Goal: Information Seeking & Learning: Learn about a topic

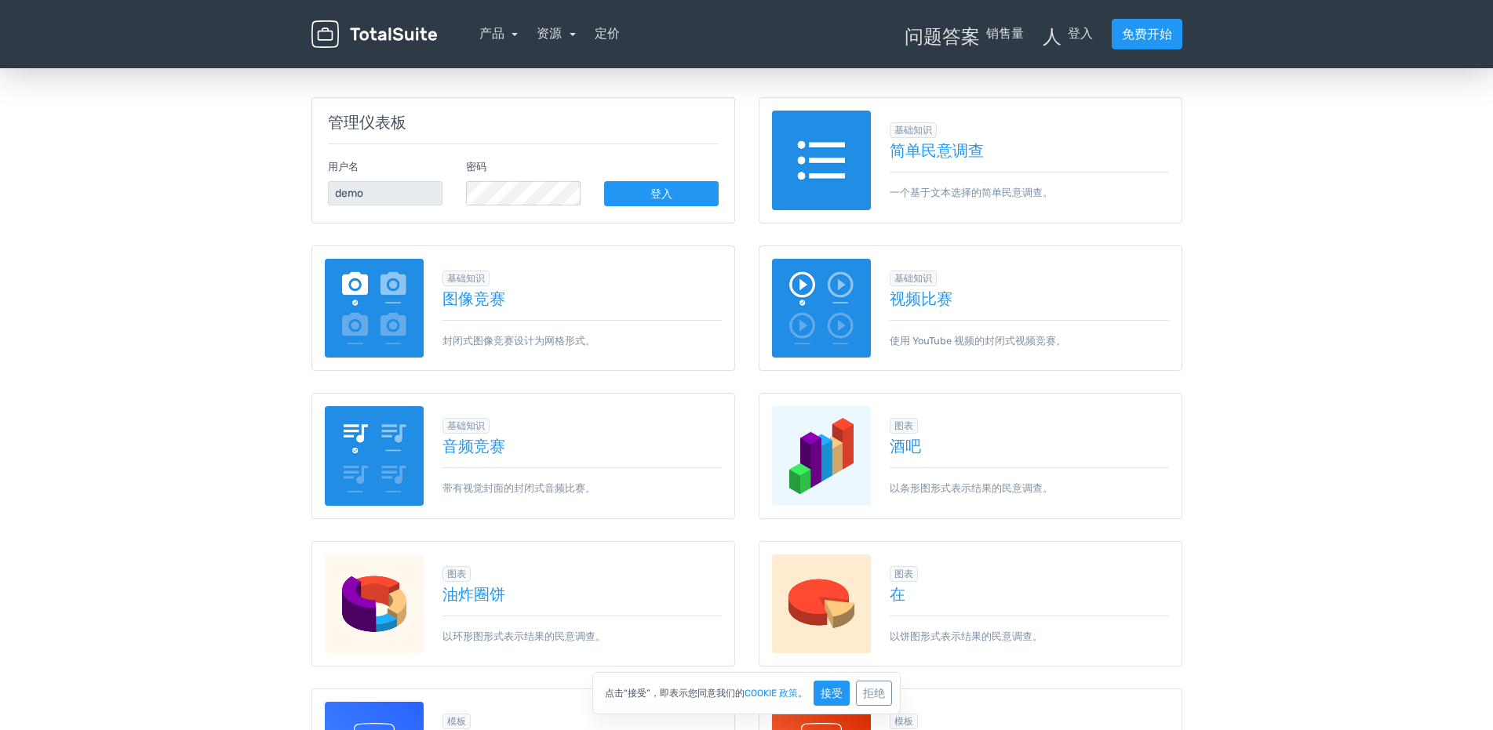
scroll to position [235, 0]
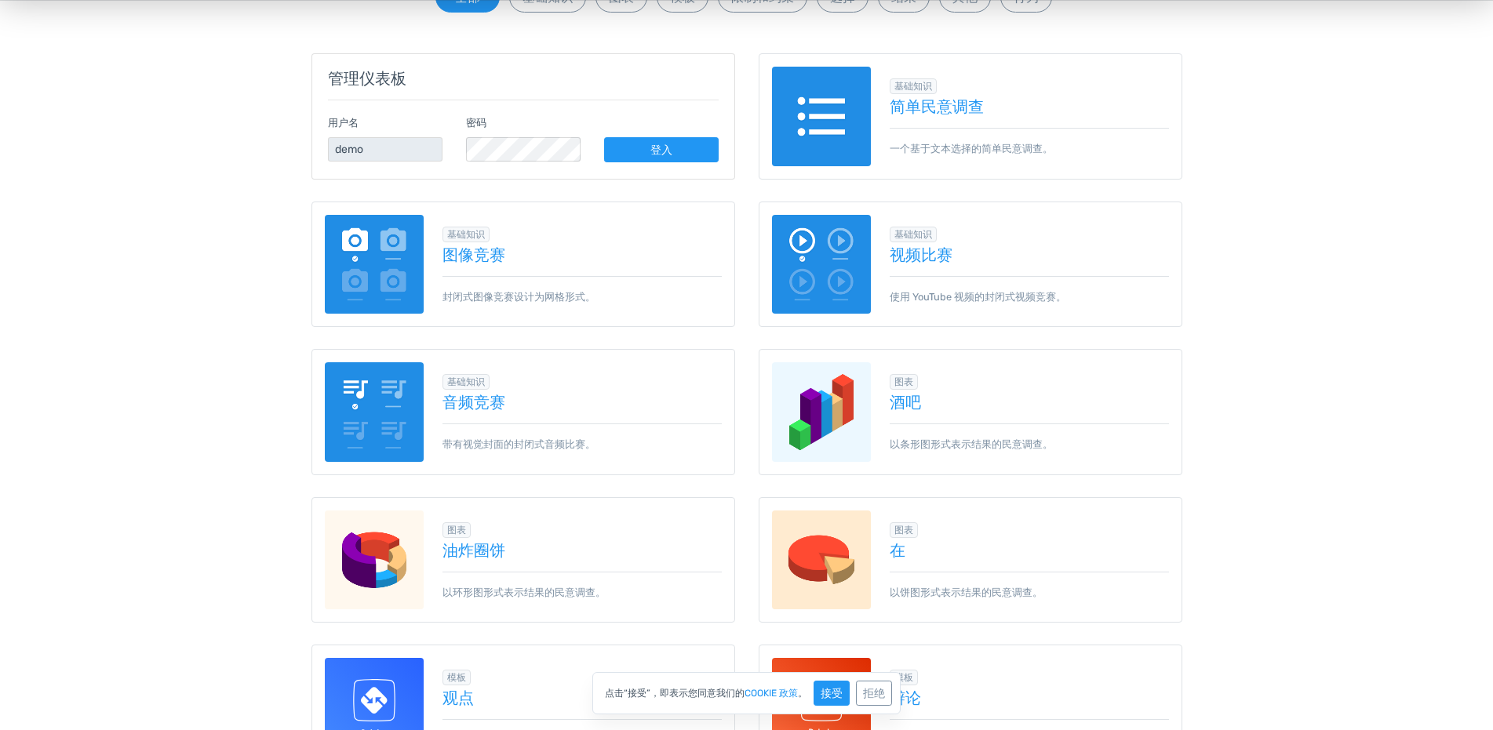
click at [523, 265] on div "基础知识 图像竞赛 封闭式图像竞赛设计为网格形式。" at bounding box center [573, 264] width 298 height 80
click at [497, 258] on font "图像竞赛" at bounding box center [473, 255] width 63 height 19
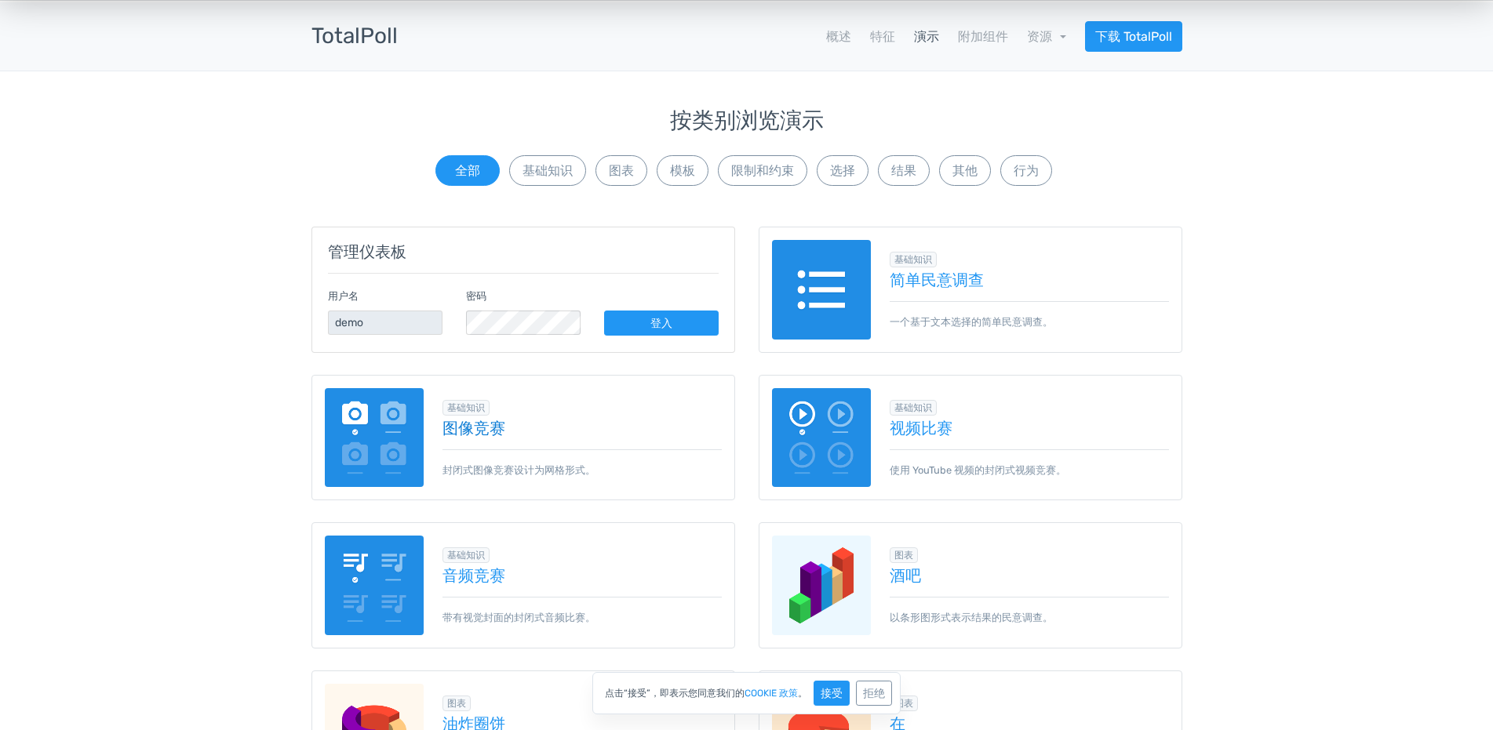
scroll to position [0, 0]
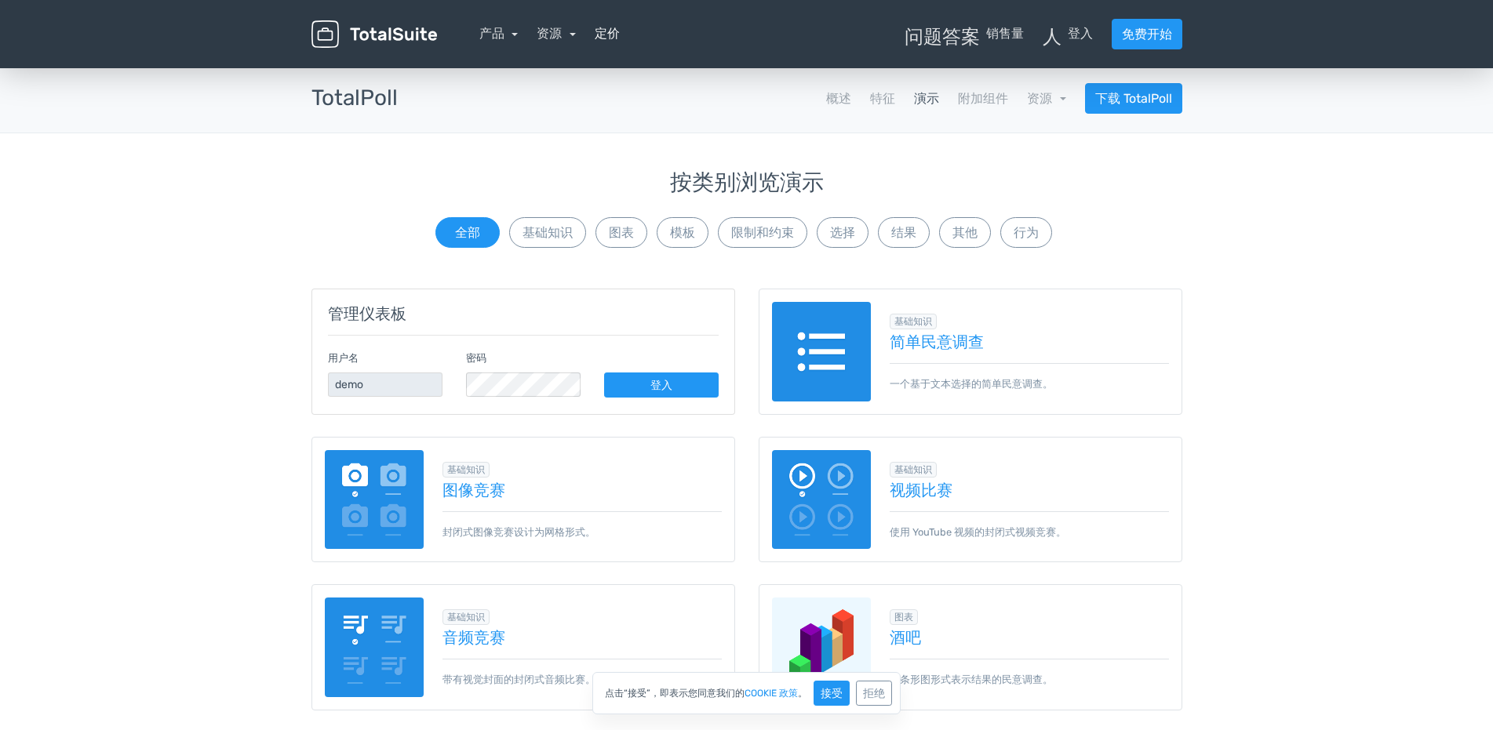
click at [616, 35] on font "定价" at bounding box center [607, 33] width 25 height 15
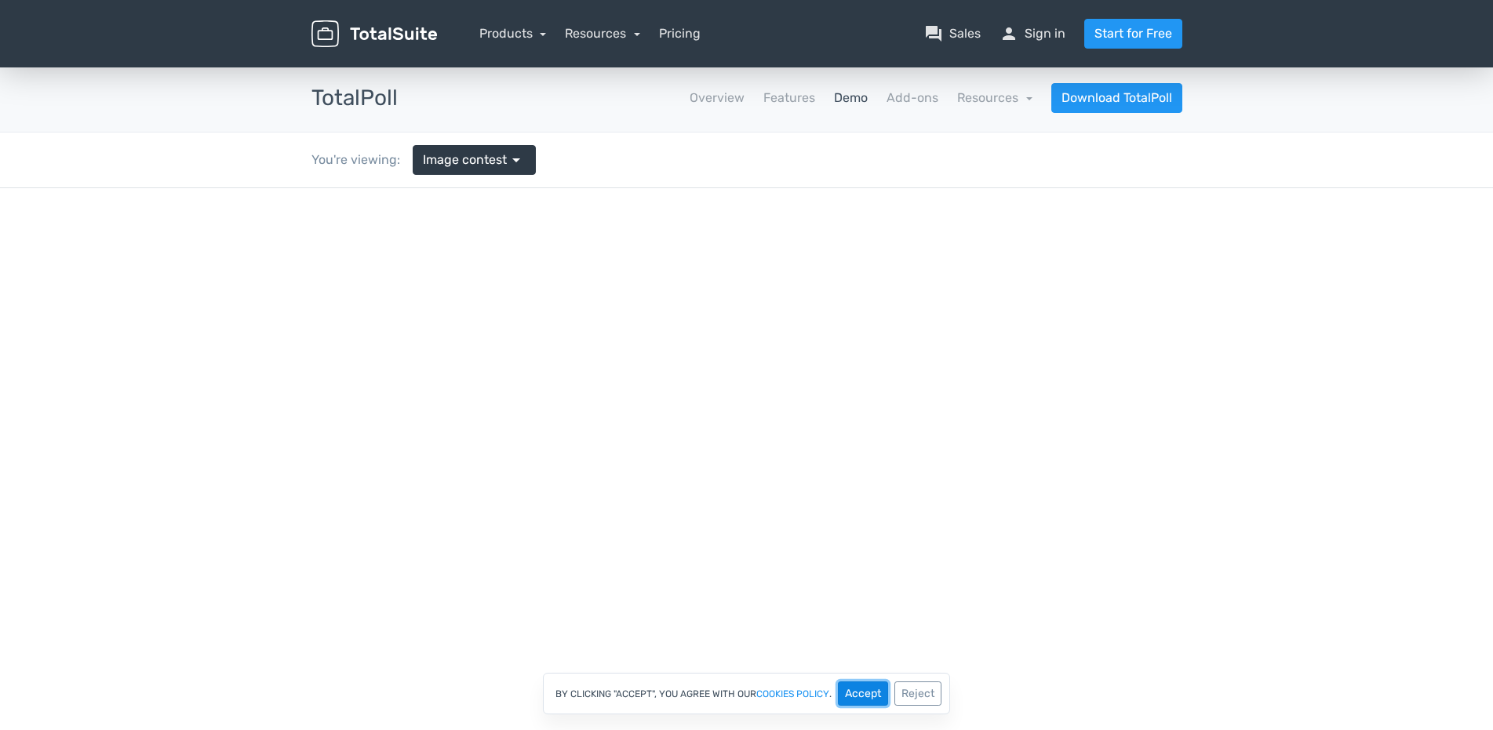
click at [859, 694] on button "Accept" at bounding box center [863, 694] width 50 height 24
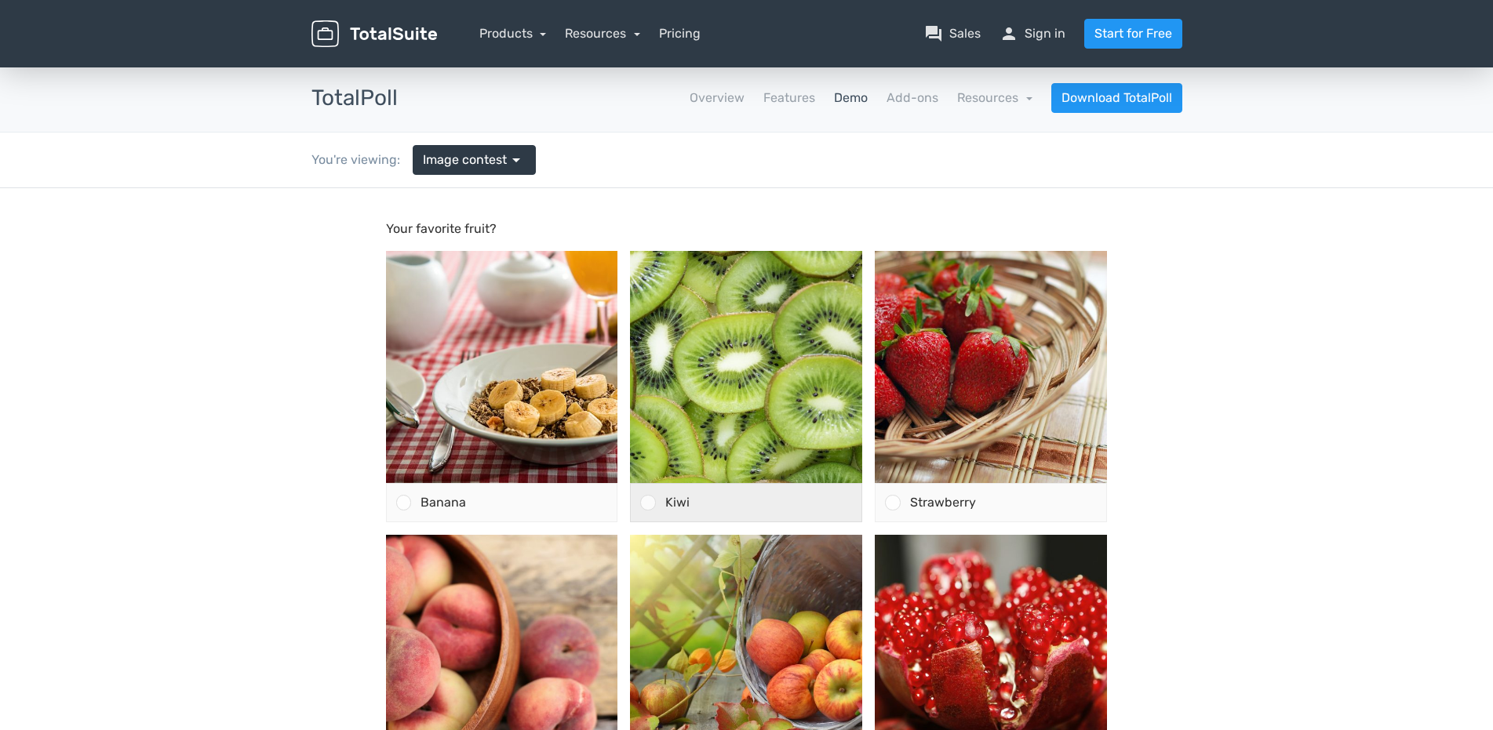
click at [650, 504] on div at bounding box center [647, 502] width 15 height 15
click at [648, 503] on input "Kiwi" at bounding box center [648, 503] width 0 height 0
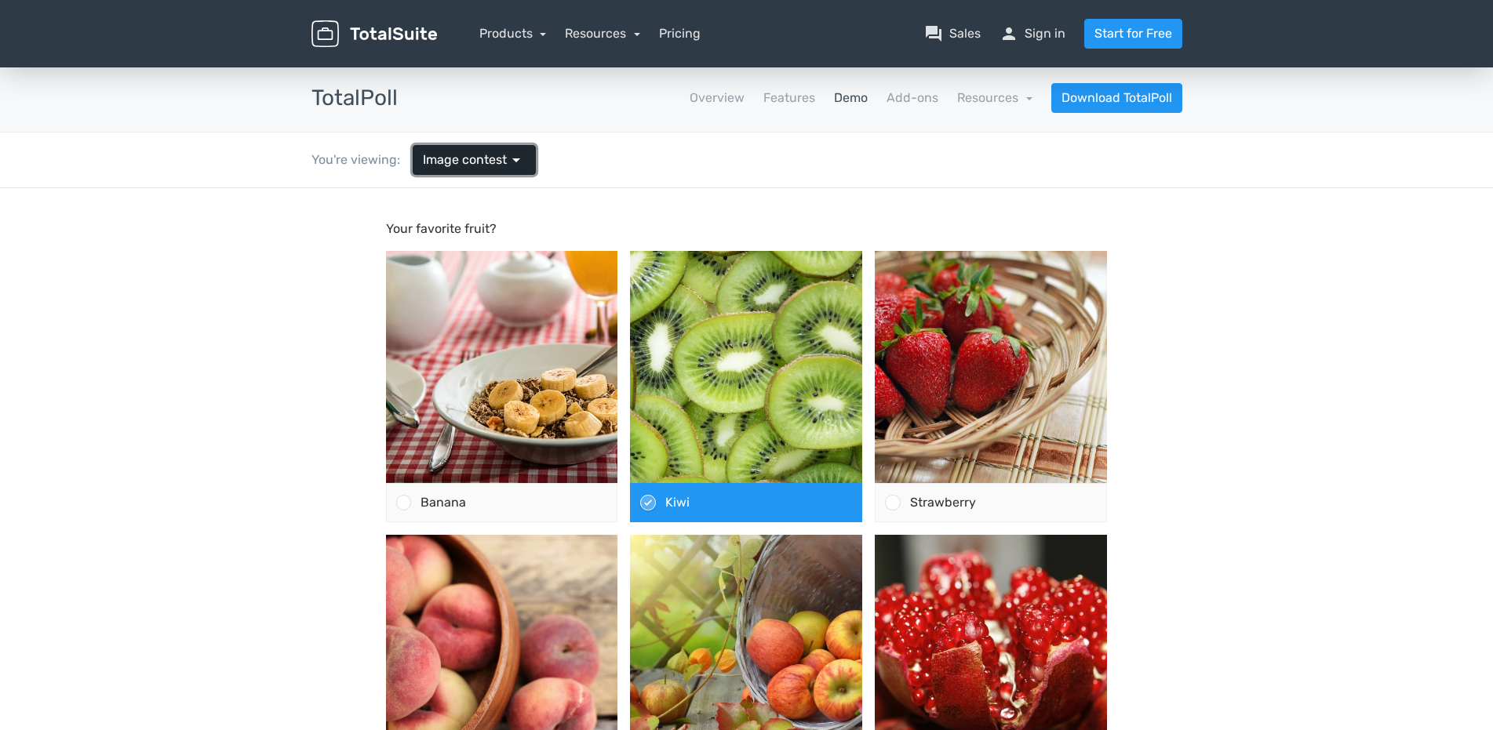
click at [475, 166] on span "Image contest" at bounding box center [465, 160] width 84 height 19
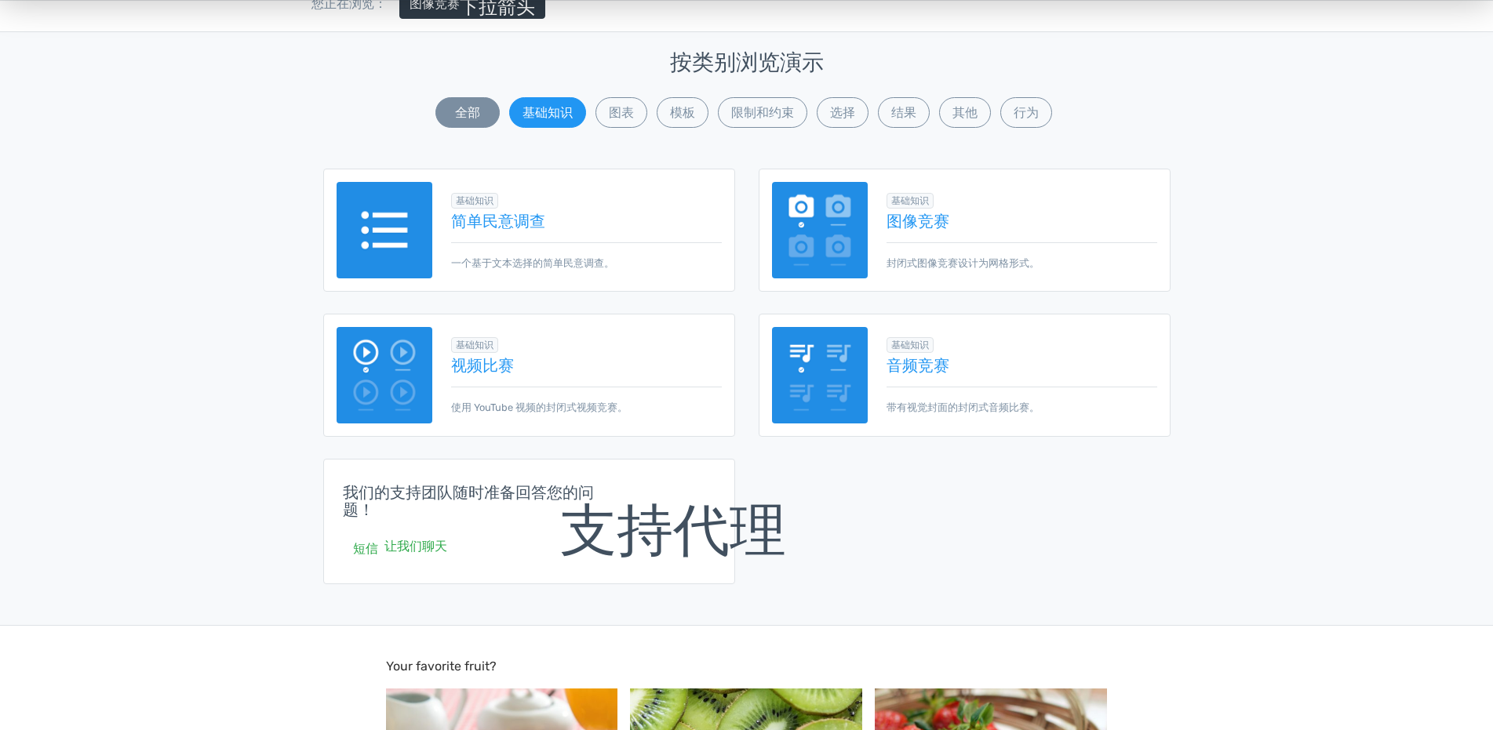
scroll to position [158, 0]
click at [974, 106] on font "其他" at bounding box center [964, 111] width 25 height 15
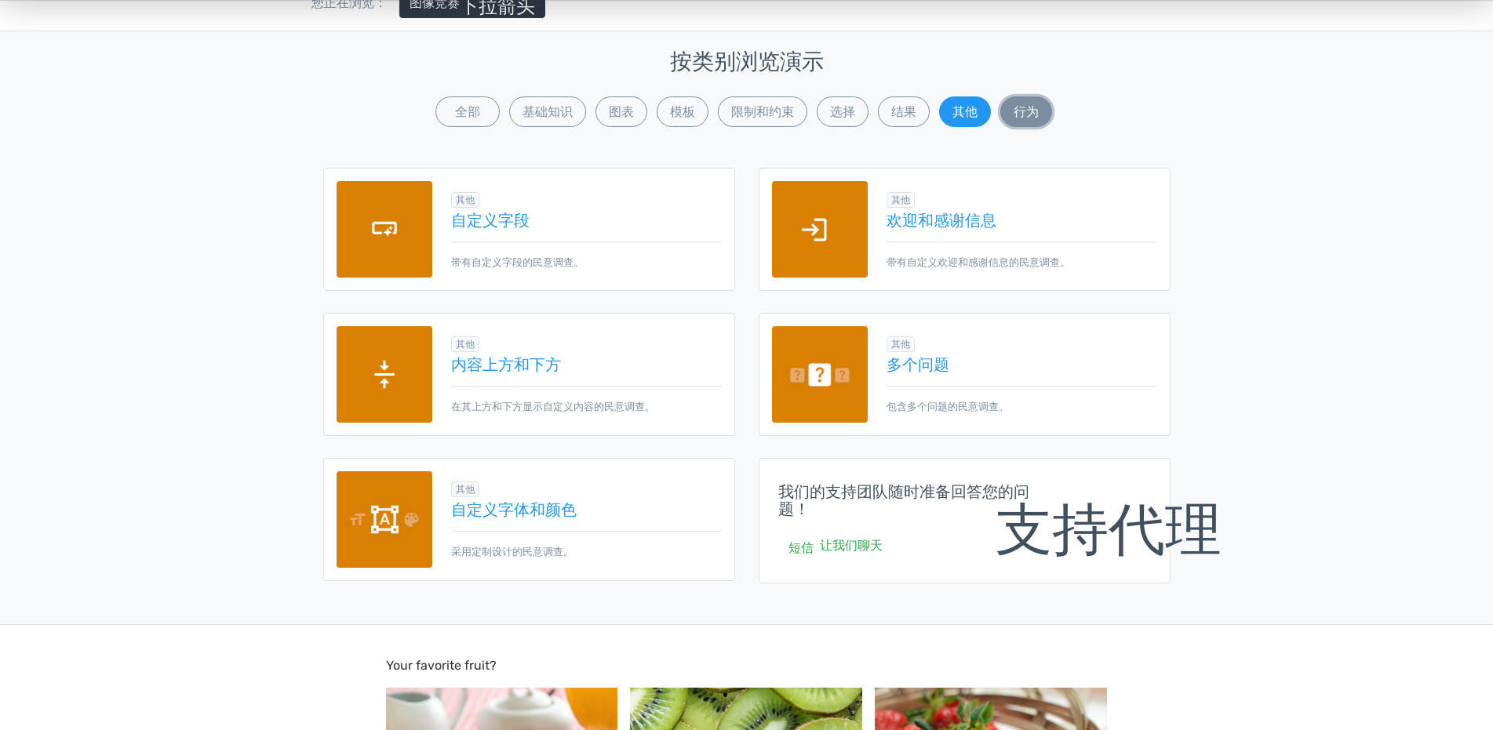
click at [1036, 114] on font "行为" at bounding box center [1026, 111] width 25 height 15
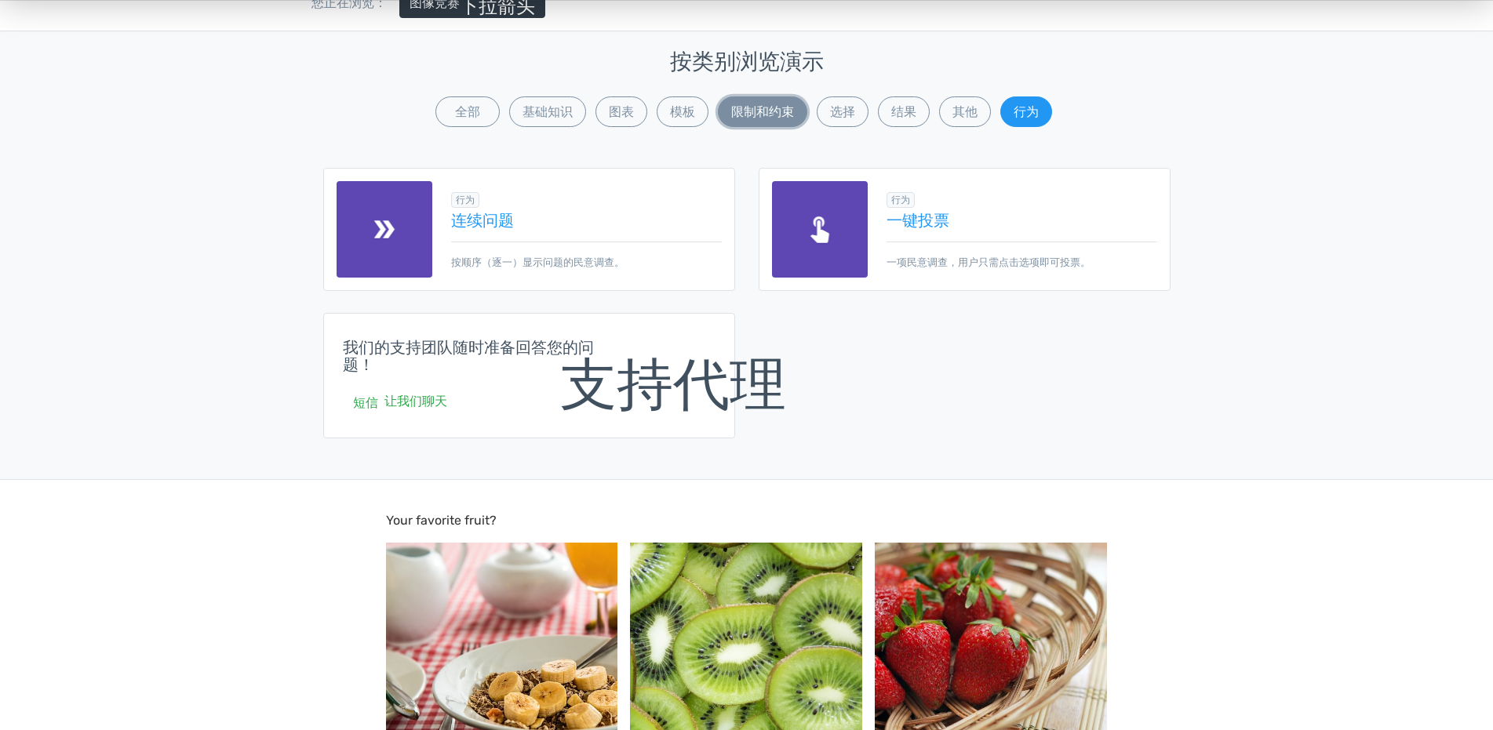
click at [756, 114] on font "限制和约束" at bounding box center [762, 111] width 63 height 15
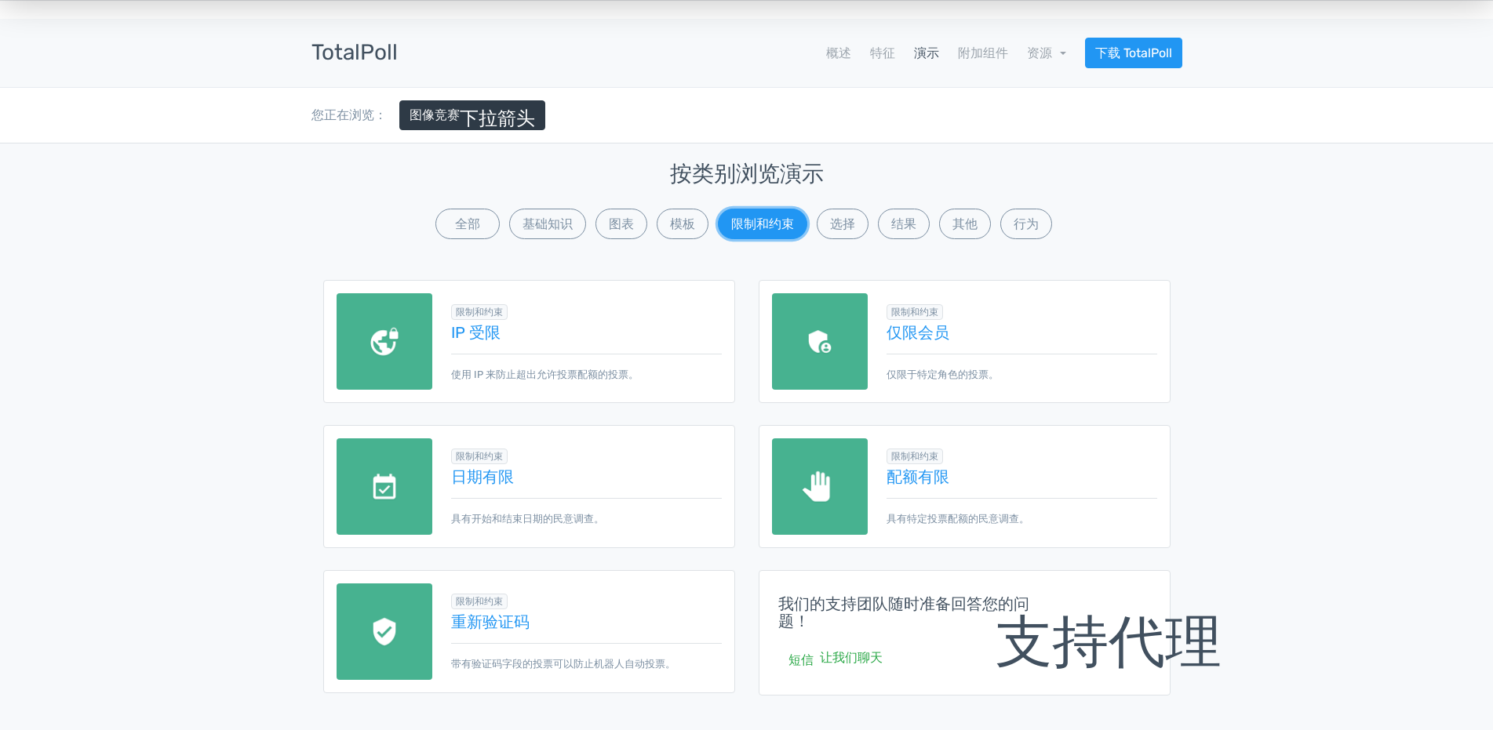
scroll to position [1, 0]
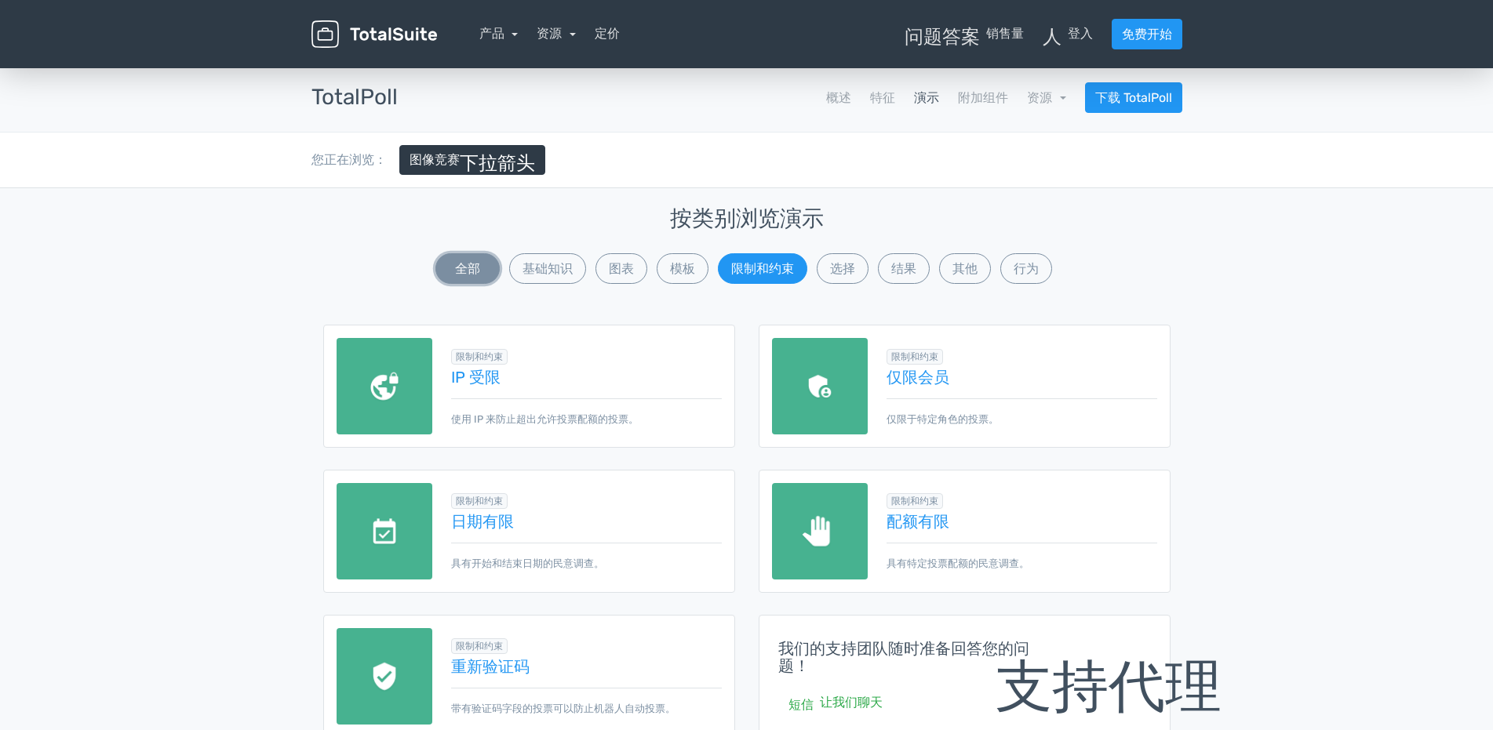
click at [463, 274] on font "全部" at bounding box center [467, 268] width 25 height 15
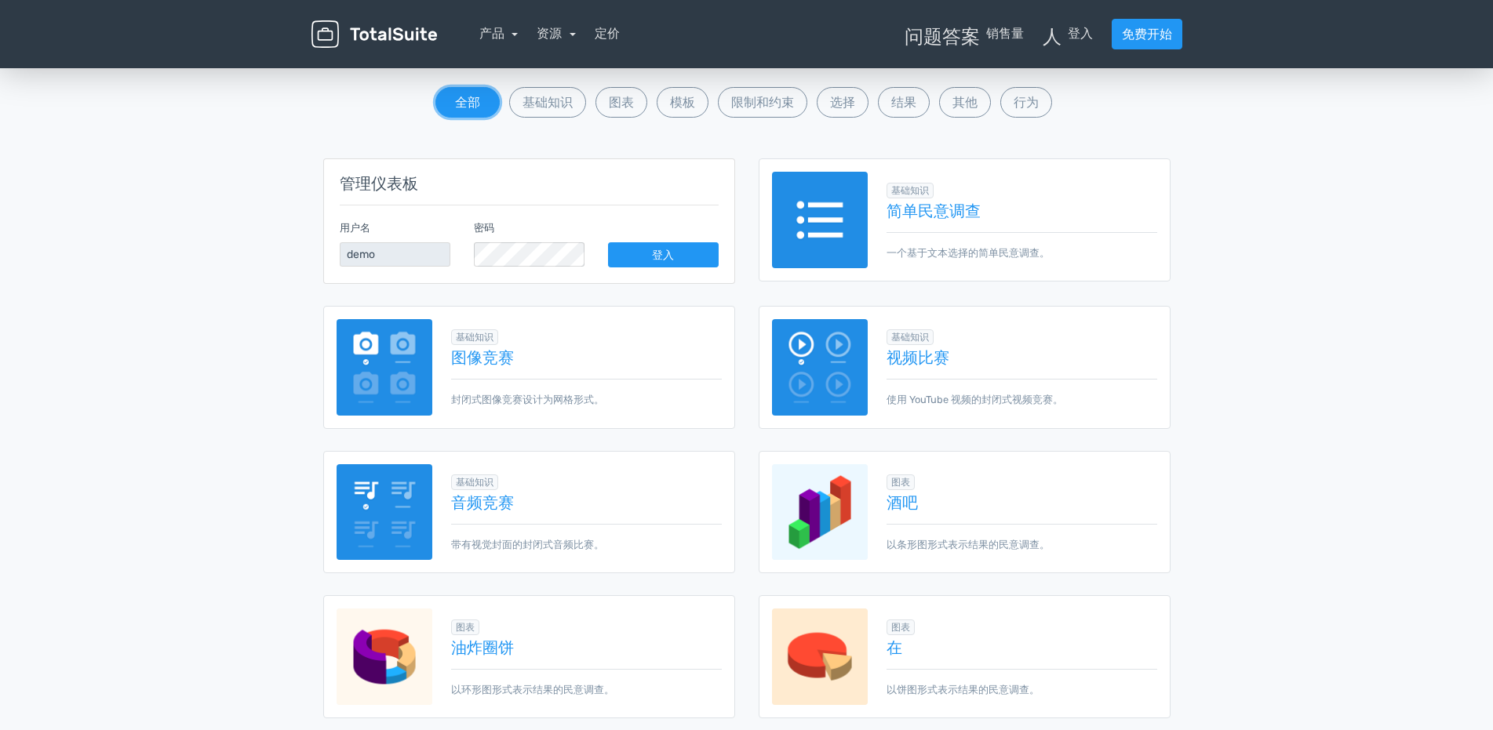
scroll to position [0, 0]
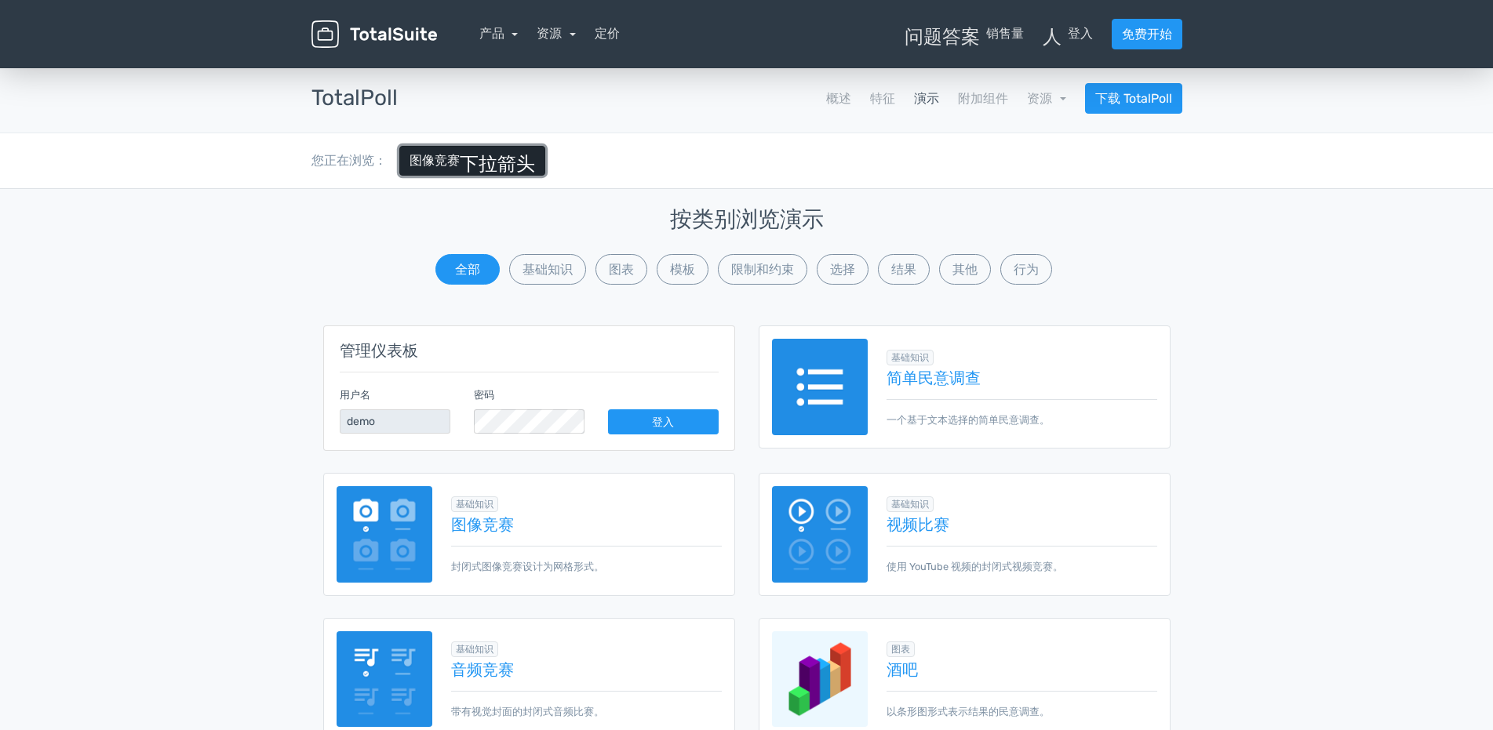
click at [495, 164] on font "下拉箭头" at bounding box center [497, 160] width 75 height 19
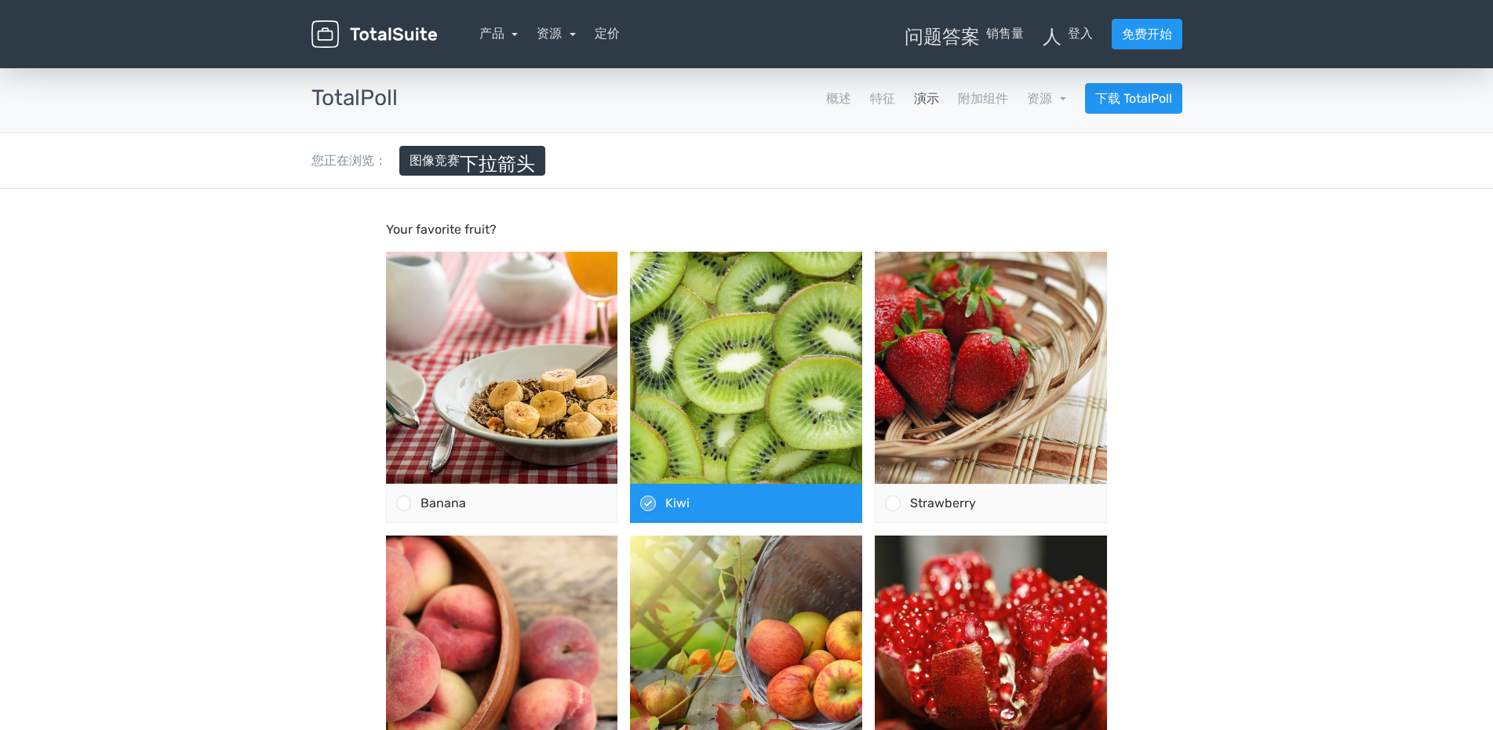
click at [756, 126] on div "TotalPoll 应用程序 概述 特征 演示 附加组件 资源 学校 文档 文章 变更日志 下载 TotalPoll" at bounding box center [747, 98] width 894 height 68
click at [559, 35] on font "资源" at bounding box center [549, 33] width 25 height 15
click at [847, 165] on div "您正在浏览： 图像竞赛 下拉箭头" at bounding box center [747, 160] width 894 height 55
click at [564, 28] on link "资源" at bounding box center [556, 33] width 39 height 15
click at [581, 82] on font "文章" at bounding box center [569, 76] width 38 height 19
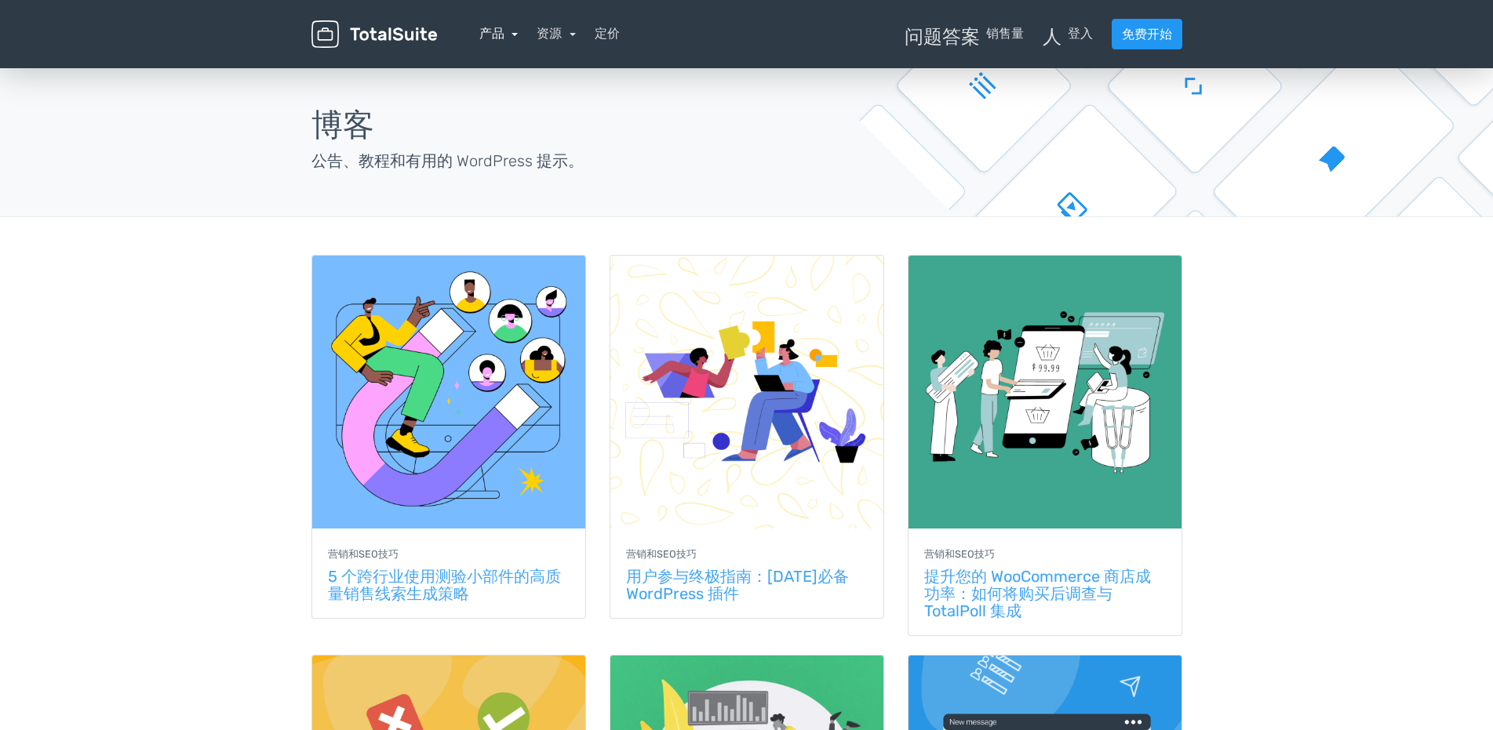
click at [515, 30] on link "产品" at bounding box center [498, 33] width 39 height 15
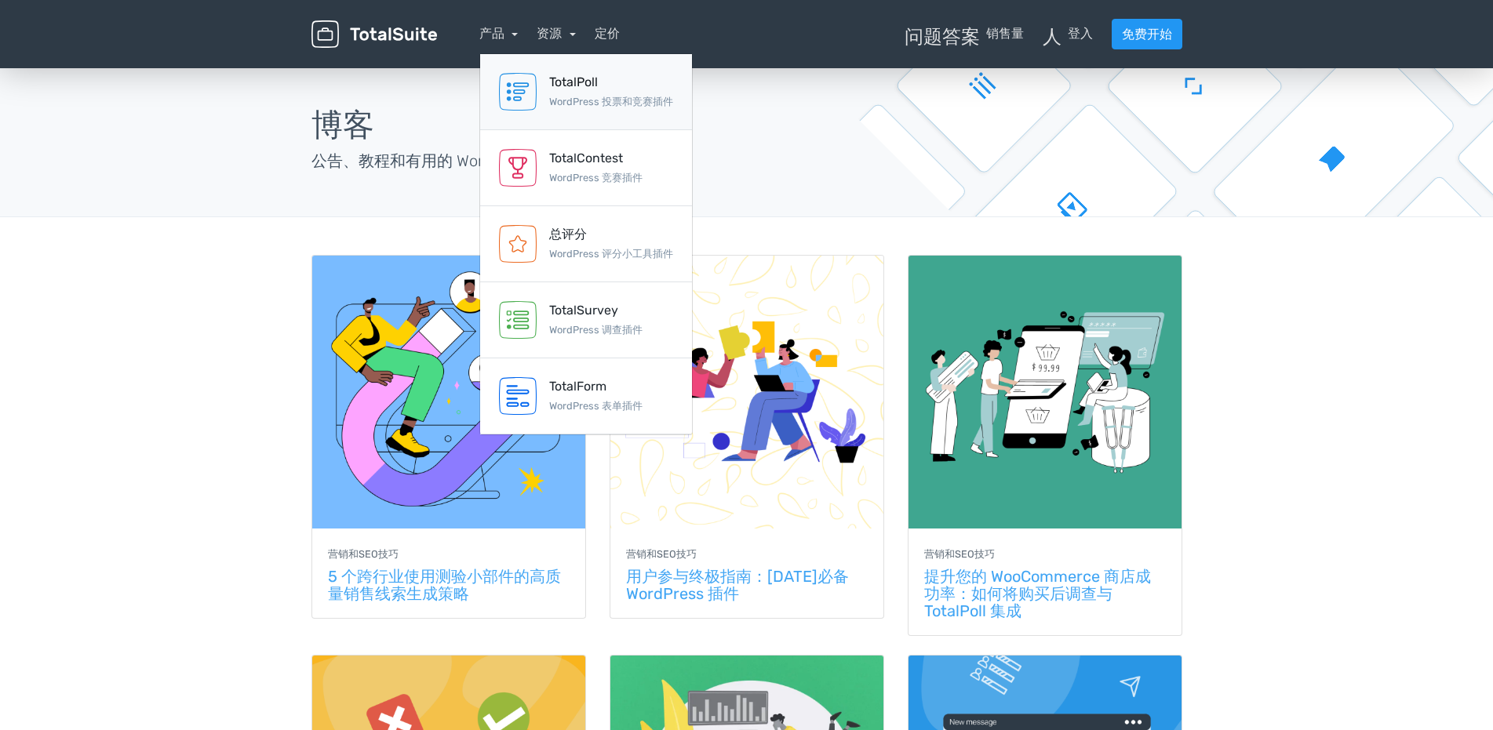
click at [627, 97] on font "WordPress 投票和竞赛插件" at bounding box center [611, 102] width 124 height 12
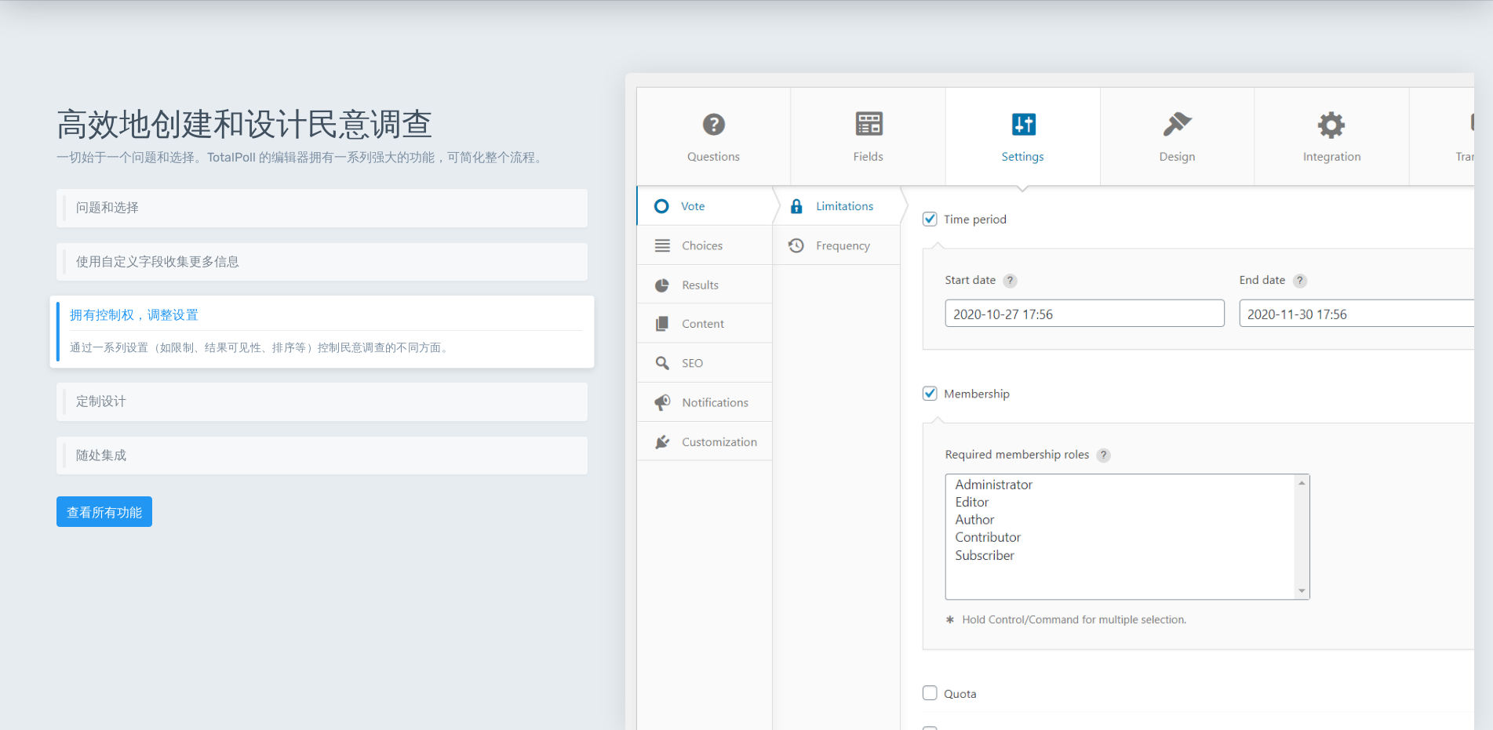
scroll to position [785, 0]
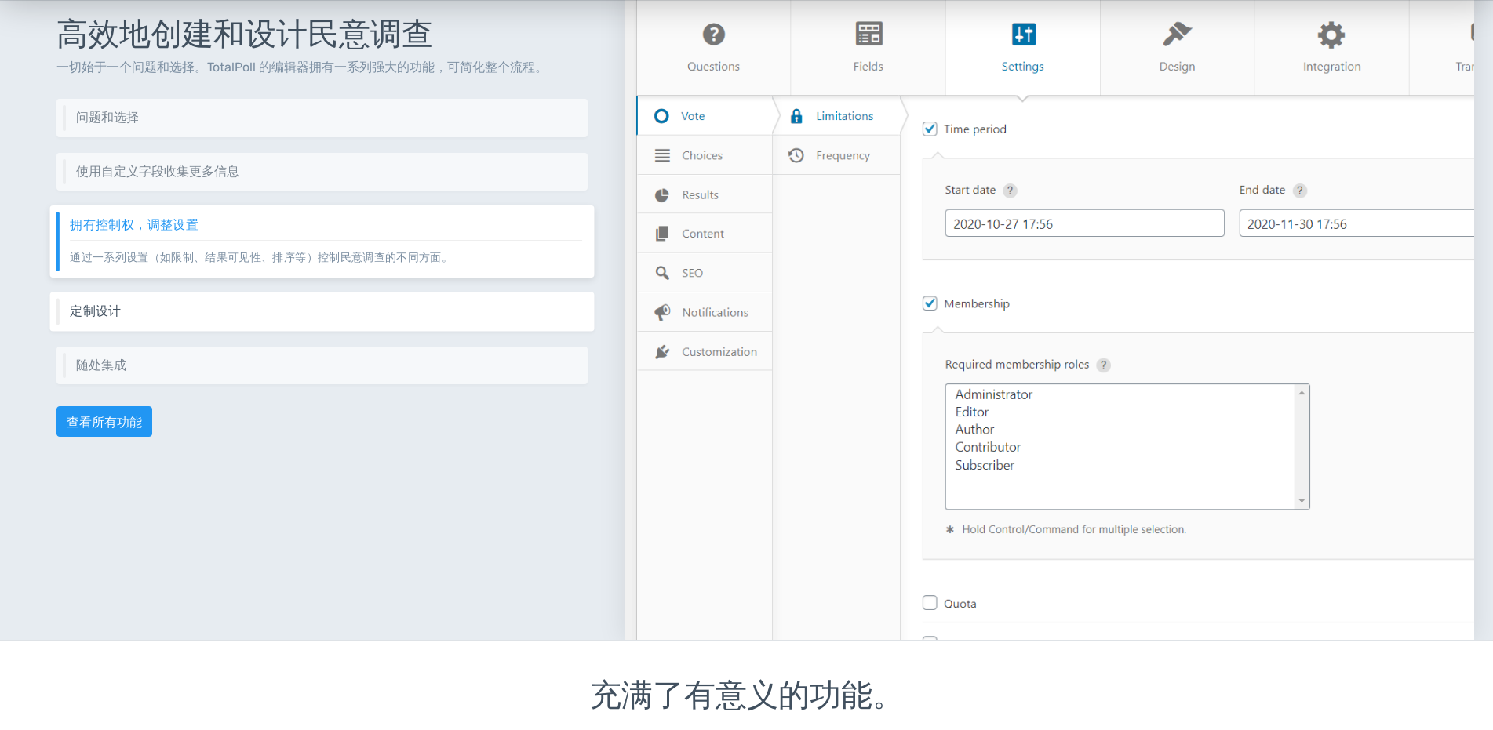
click at [172, 306] on h6 "定制设计" at bounding box center [326, 311] width 512 height 14
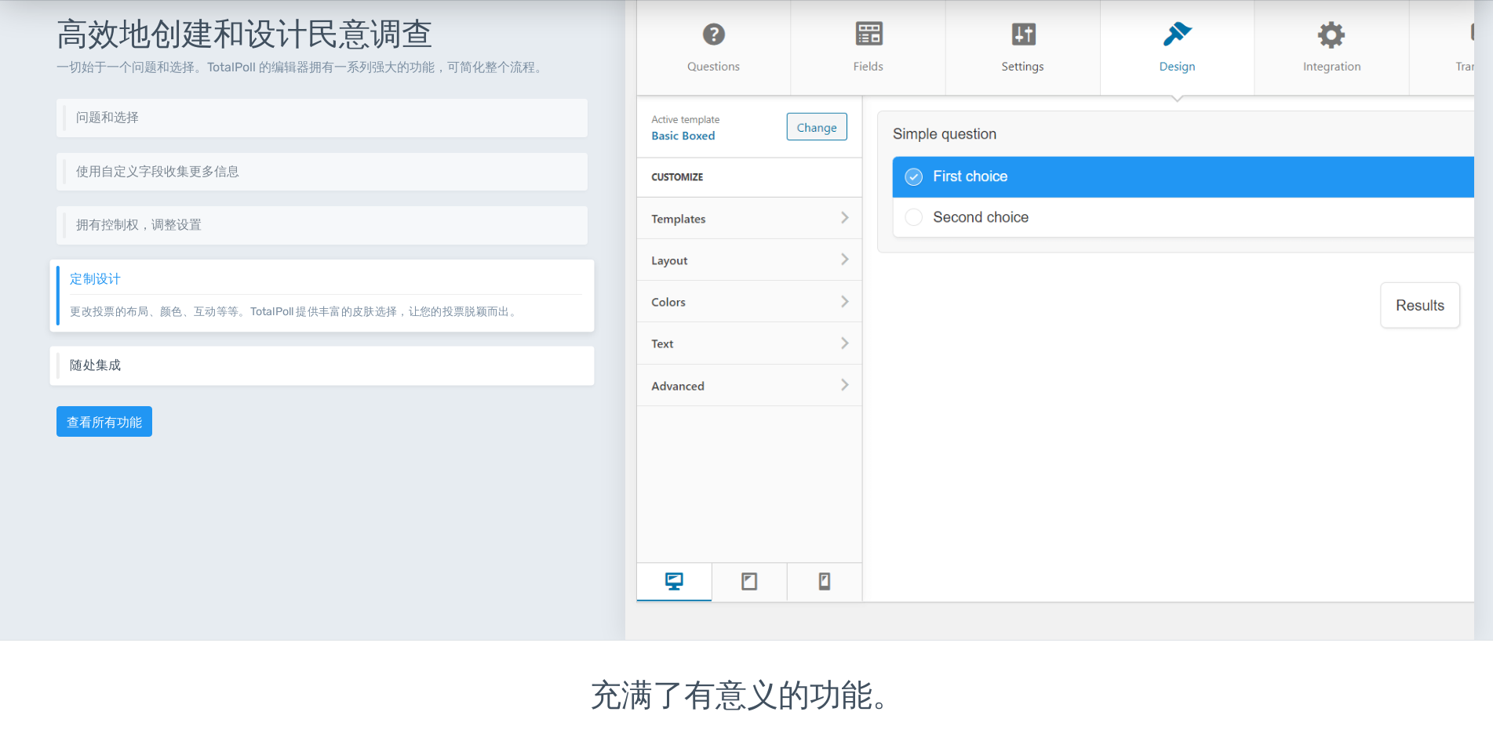
click at [218, 356] on div "随处集成 几乎可以在您网站的任何地方，甚至通过嵌入代码在外部集成您的民意调查。" at bounding box center [322, 365] width 544 height 39
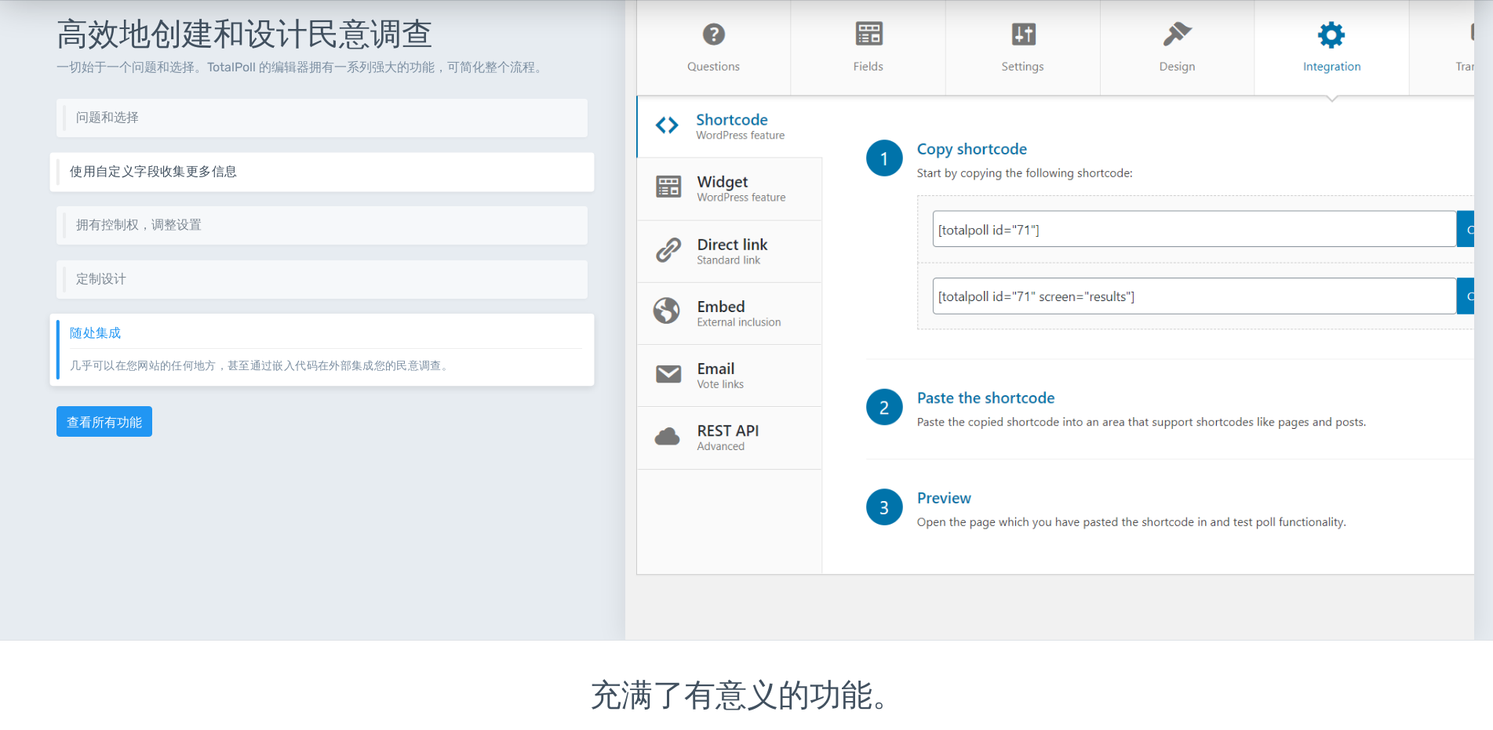
click at [265, 165] on h6 "使用自定义字段收集更多信息" at bounding box center [326, 172] width 512 height 14
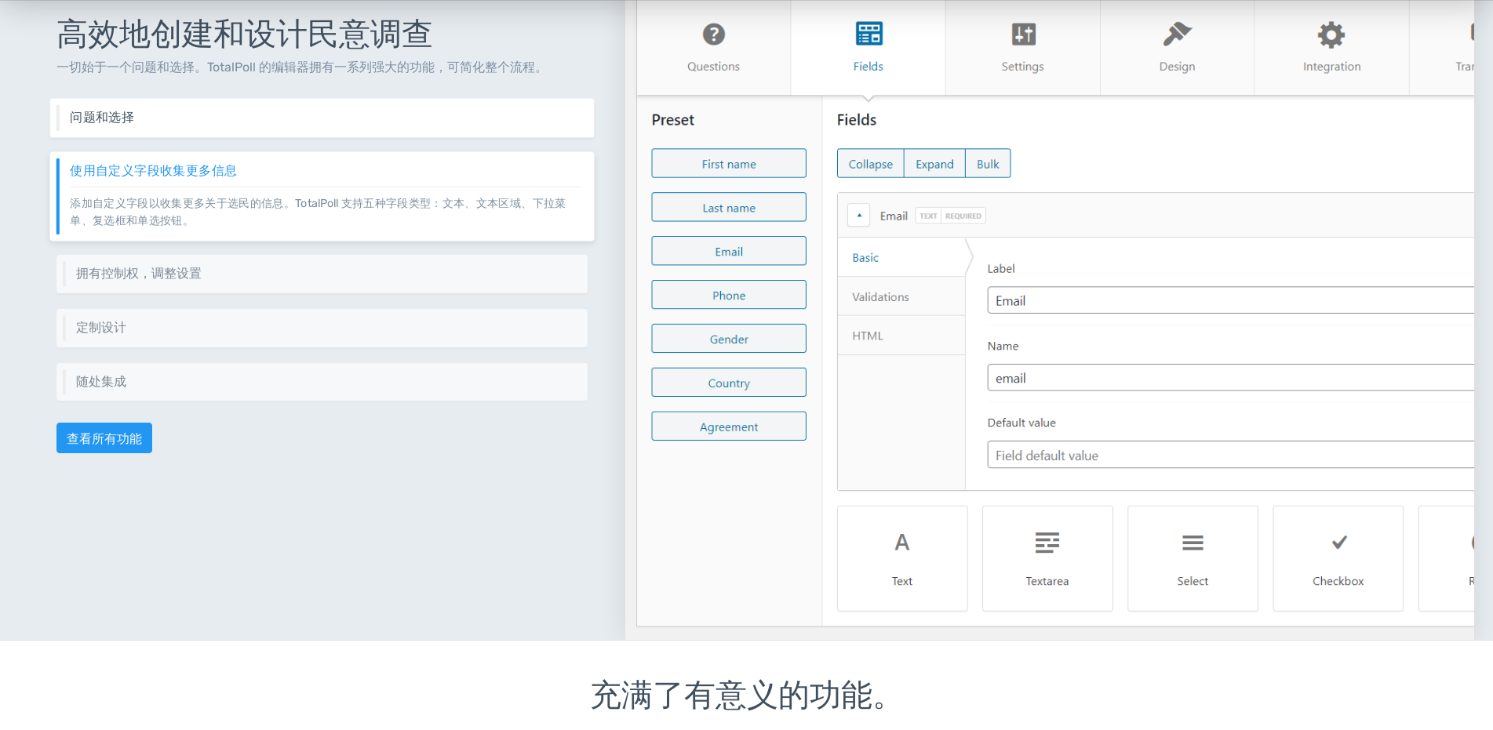
click at [201, 111] on h6 "问题和选择" at bounding box center [326, 118] width 512 height 14
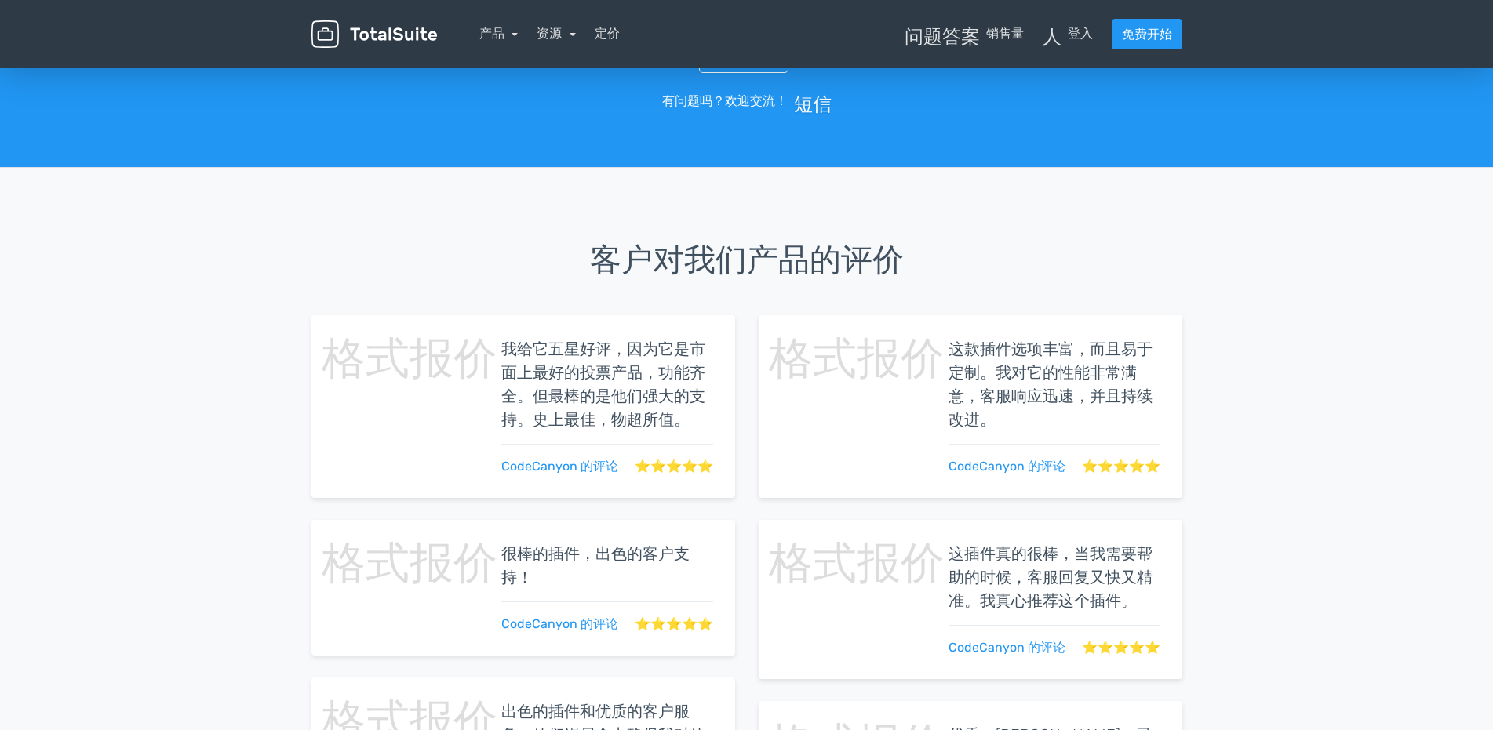
scroll to position [2659, 0]
